Goal: Transaction & Acquisition: Subscribe to service/newsletter

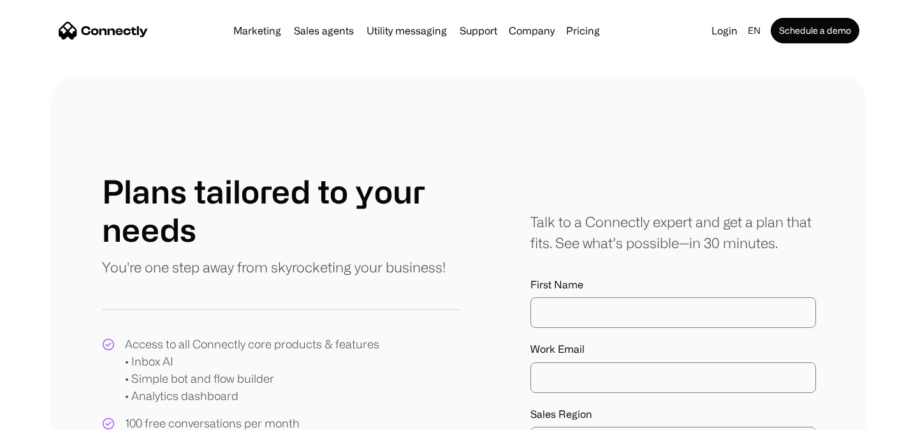
click at [589, 29] on link "Pricing" at bounding box center [583, 31] width 44 height 10
click at [581, 28] on link "Pricing" at bounding box center [583, 31] width 44 height 10
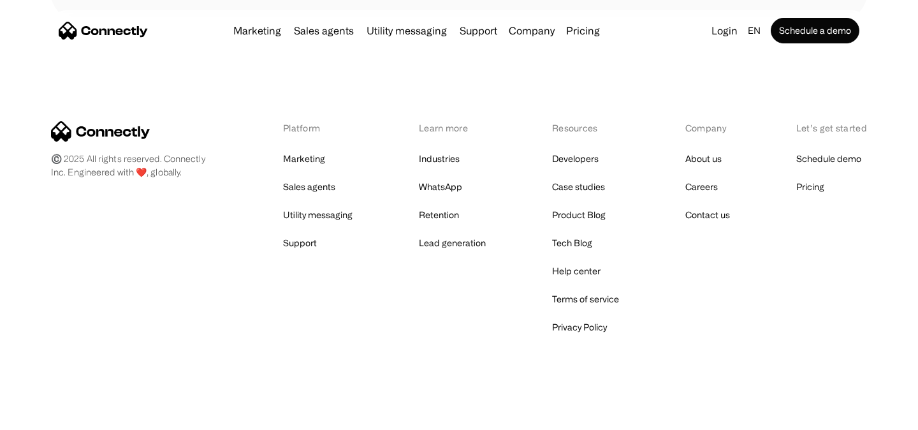
scroll to position [737, 0]
